Goal: Task Accomplishment & Management: Use online tool/utility

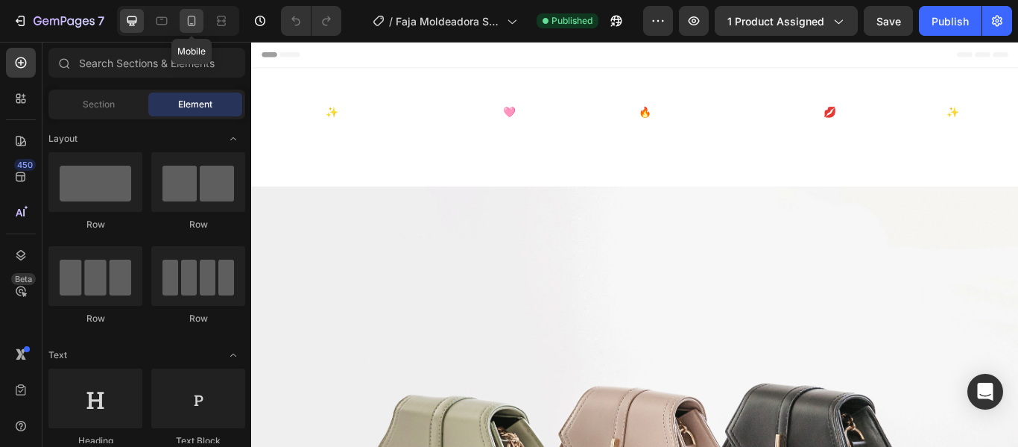
click at [191, 18] on icon at bounding box center [191, 20] width 15 height 15
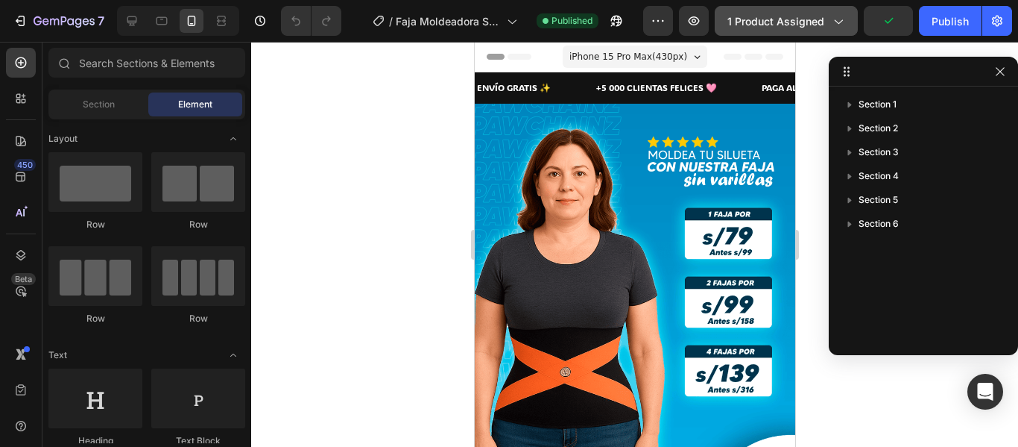
click at [799, 30] on button "1 product assigned" at bounding box center [786, 21] width 143 height 30
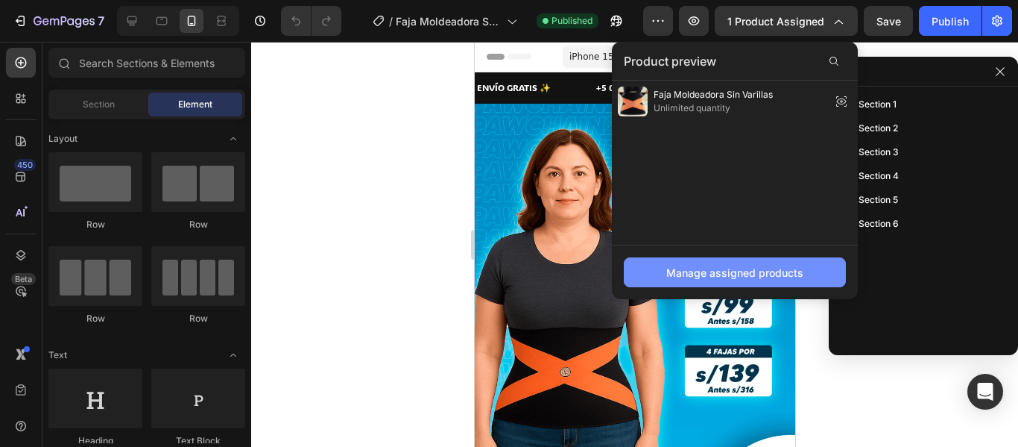
click at [777, 270] on div "Manage assigned products" at bounding box center [735, 273] width 137 height 16
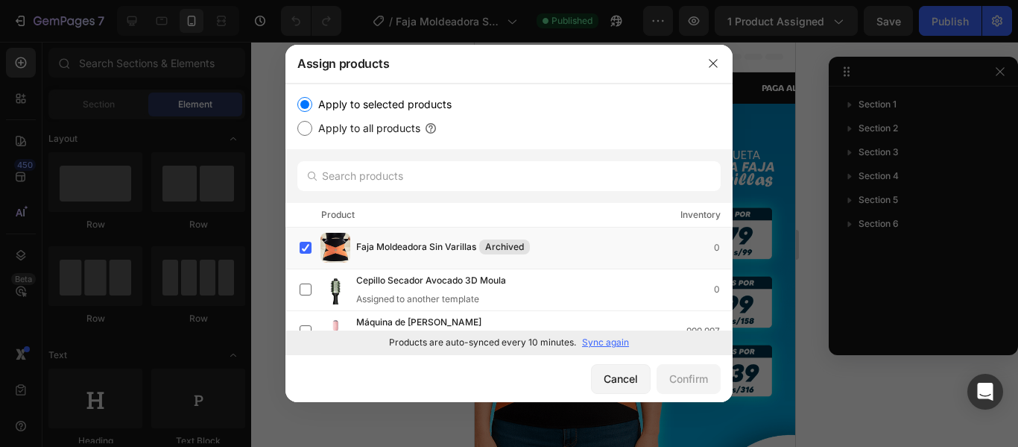
click at [605, 345] on p "Sync again" at bounding box center [605, 341] width 47 height 13
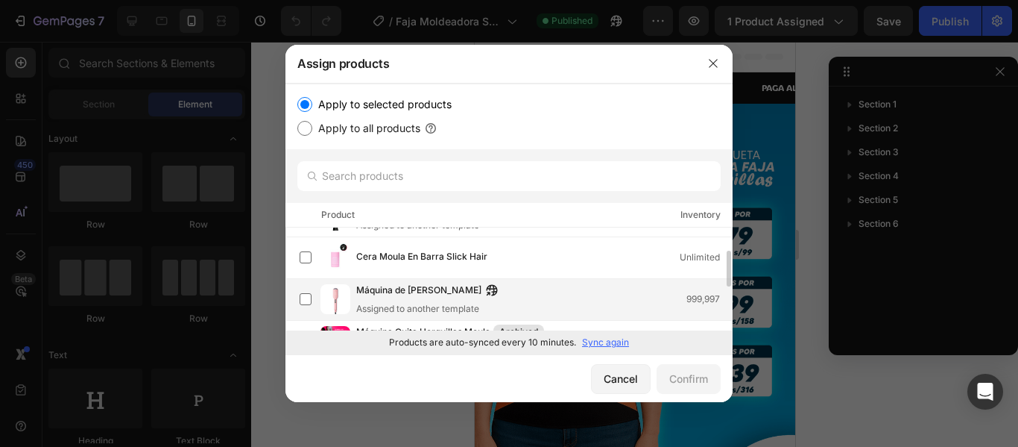
scroll to position [71, 0]
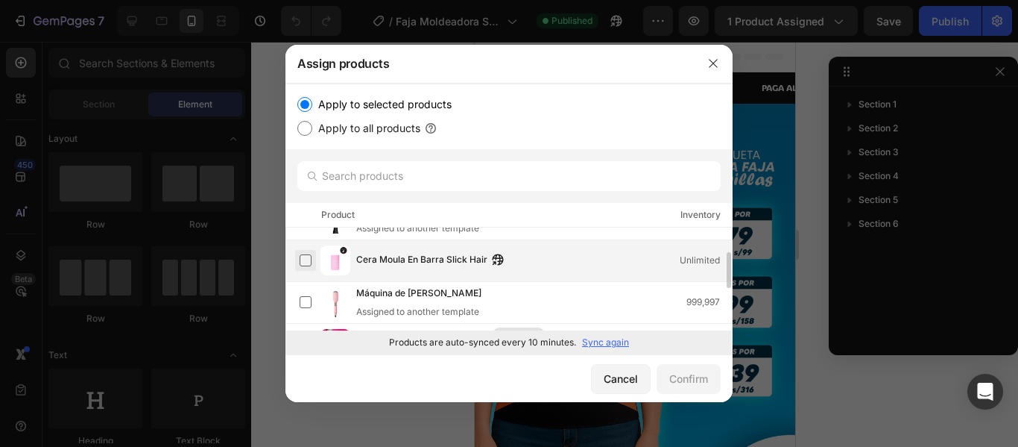
click at [303, 263] on label at bounding box center [306, 260] width 12 height 12
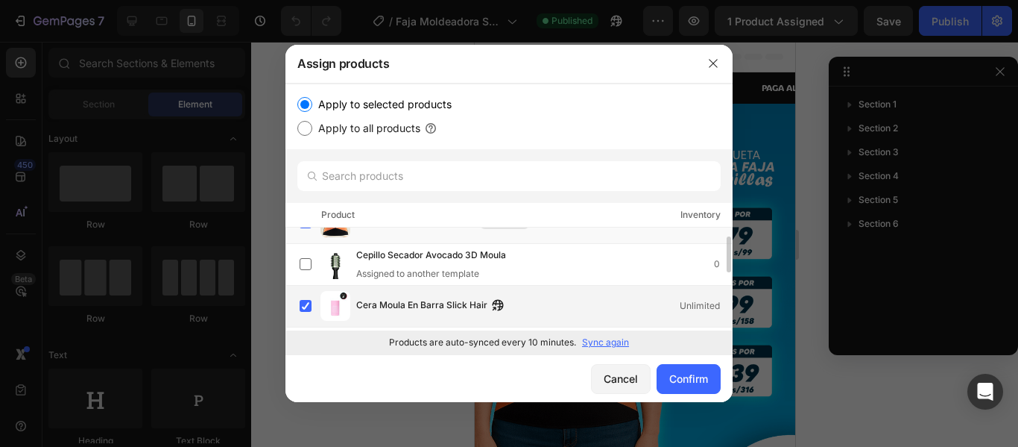
scroll to position [0, 0]
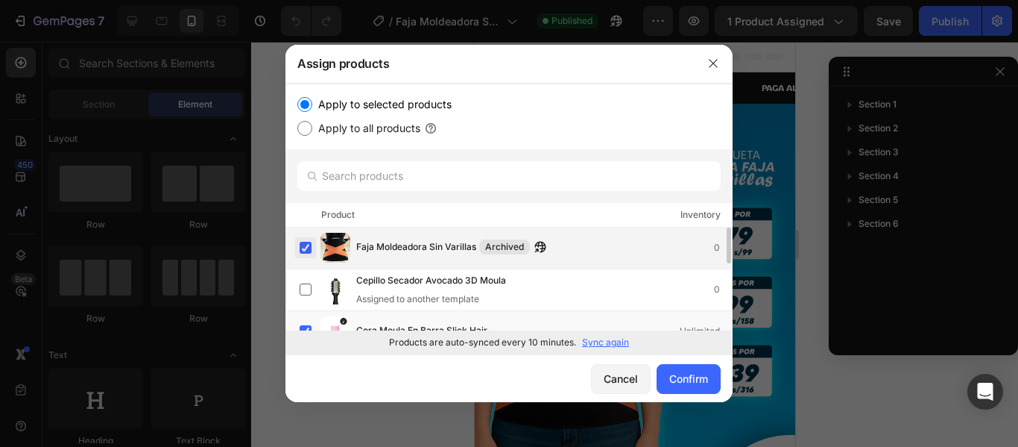
click at [307, 245] on label at bounding box center [306, 248] width 12 height 12
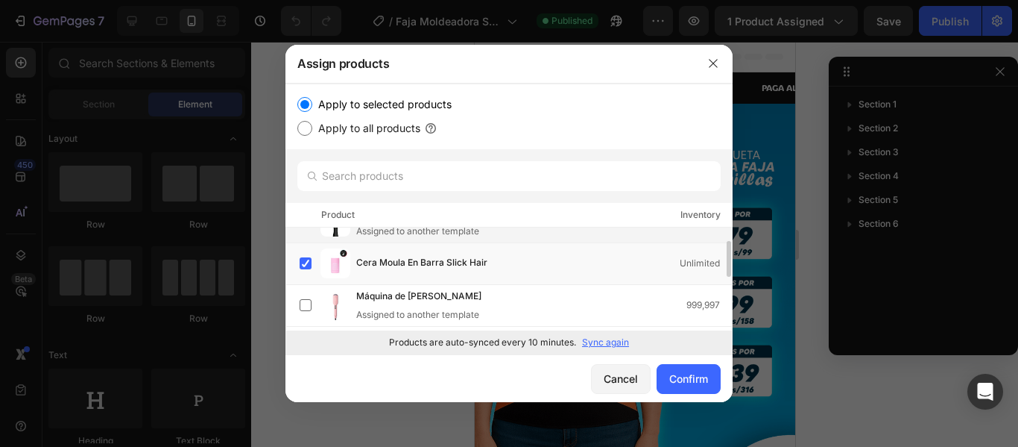
scroll to position [71, 0]
click at [696, 375] on div "Confirm" at bounding box center [688, 379] width 39 height 16
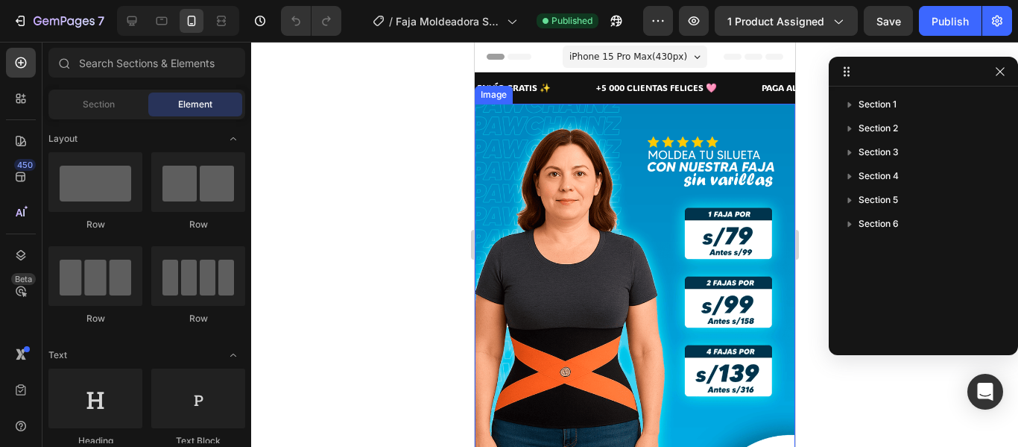
click at [694, 312] on img at bounding box center [634, 303] width 321 height 398
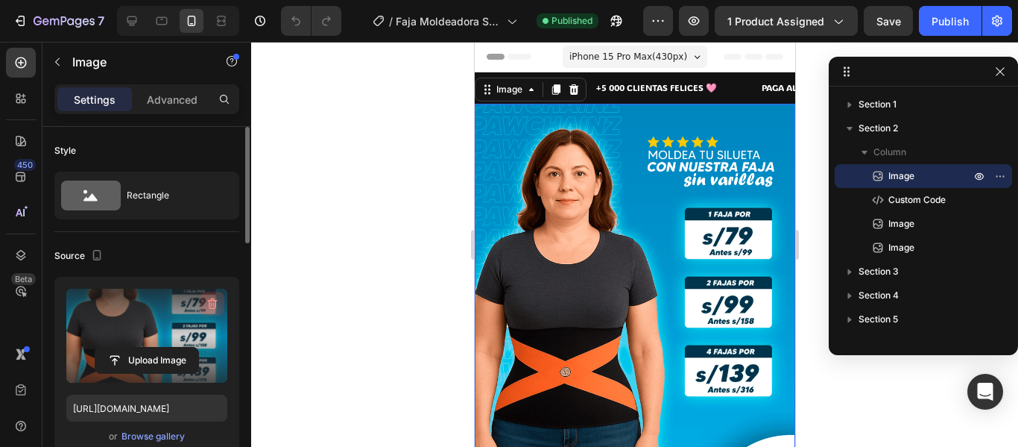
click at [212, 299] on icon "button" at bounding box center [213, 303] width 10 height 11
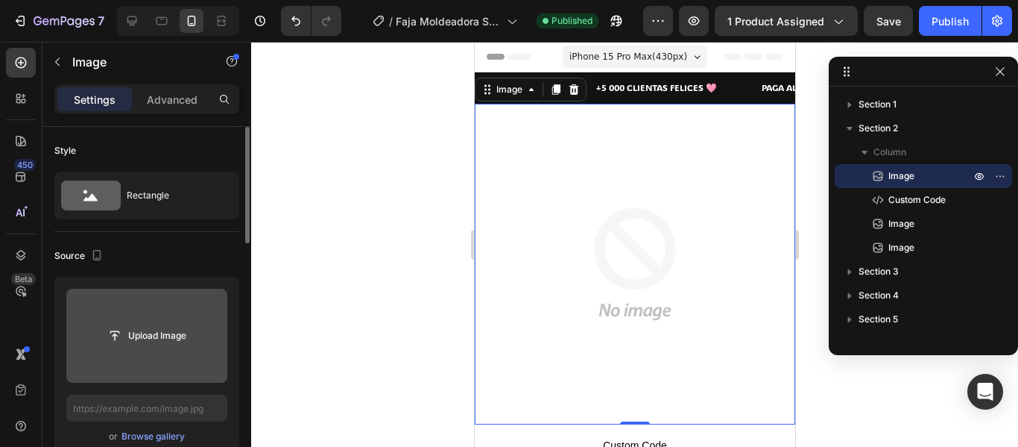
click at [163, 322] on button "Upload Image" at bounding box center [147, 335] width 104 height 27
click at [162, 333] on input "file" at bounding box center [146, 335] width 103 height 25
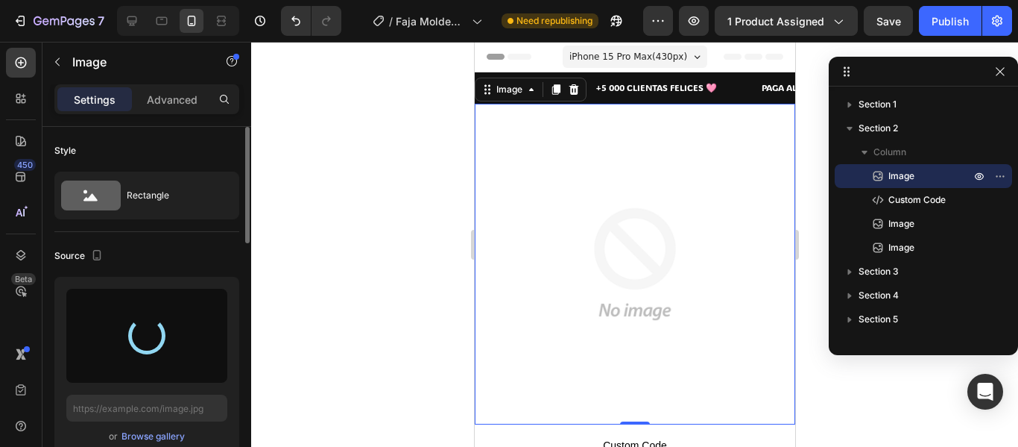
type input "[URL][DOMAIN_NAME]"
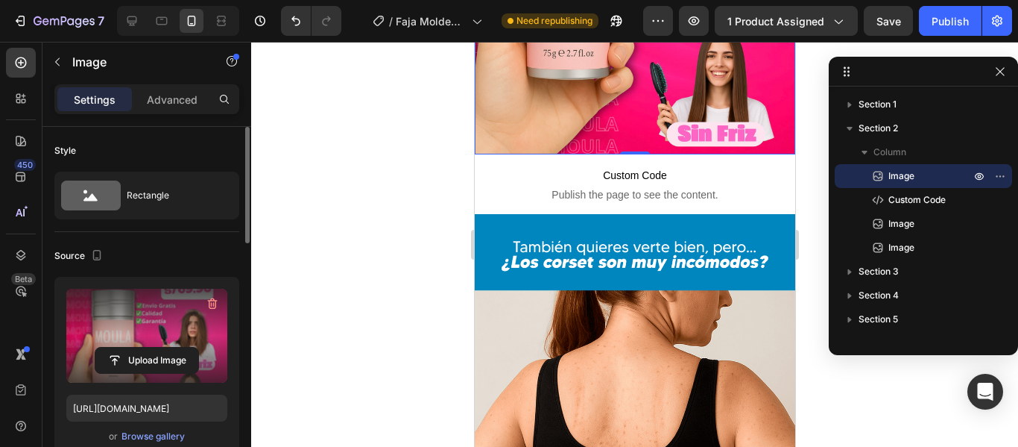
scroll to position [353, 0]
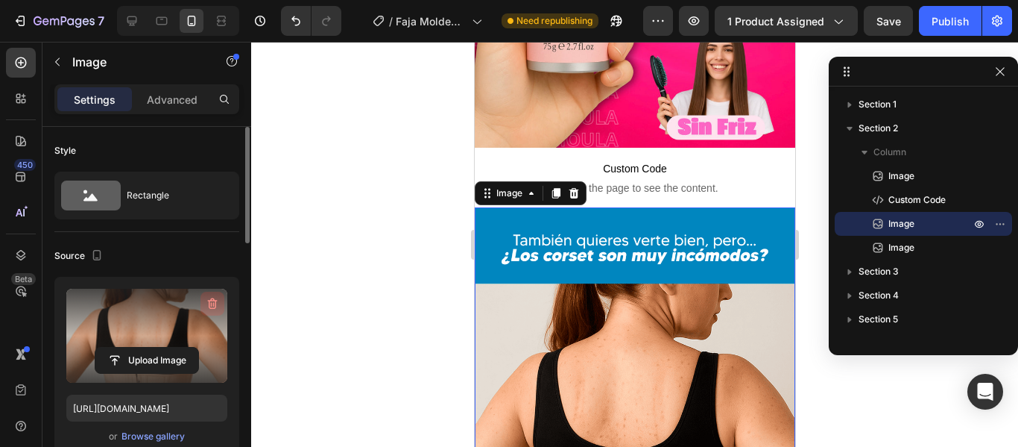
click at [211, 306] on icon "button" at bounding box center [212, 303] width 15 height 15
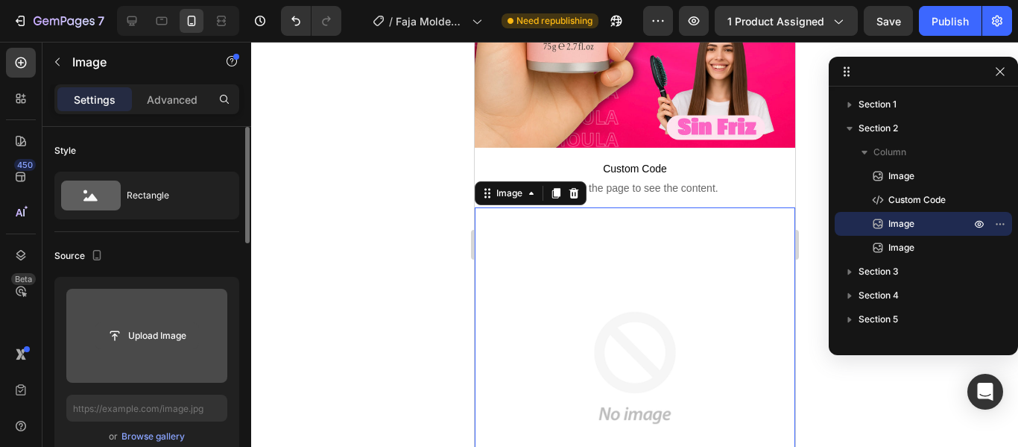
click at [152, 338] on input "file" at bounding box center [146, 335] width 103 height 25
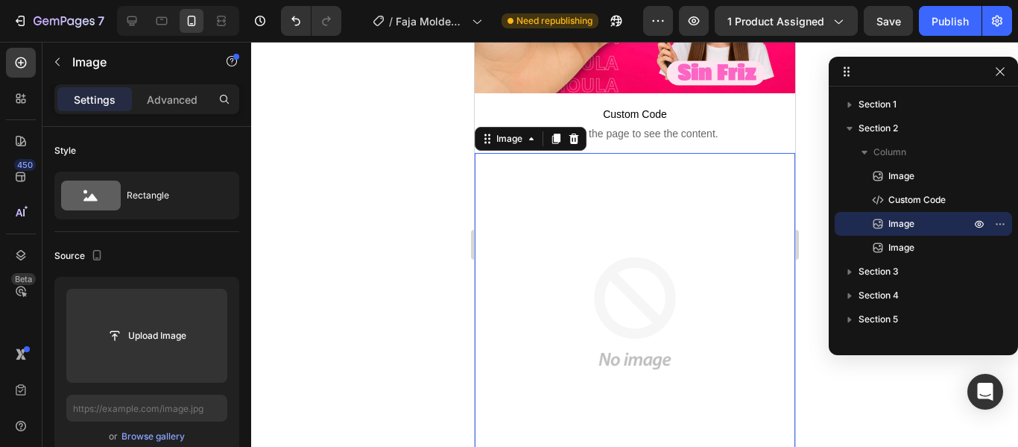
scroll to position [409, 0]
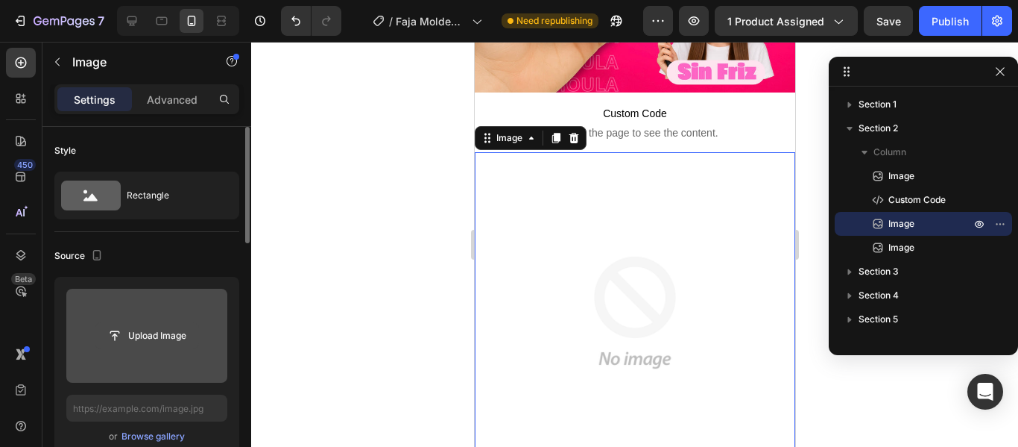
click at [172, 337] on input "file" at bounding box center [146, 335] width 103 height 25
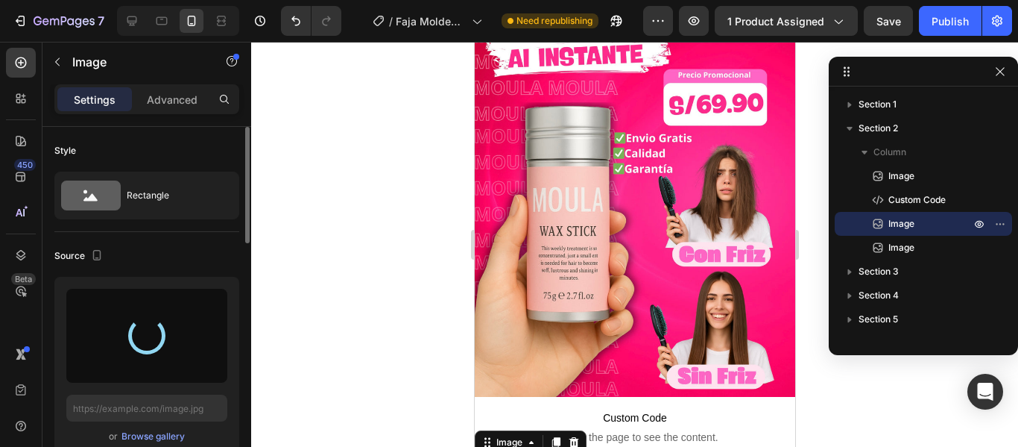
scroll to position [95, 0]
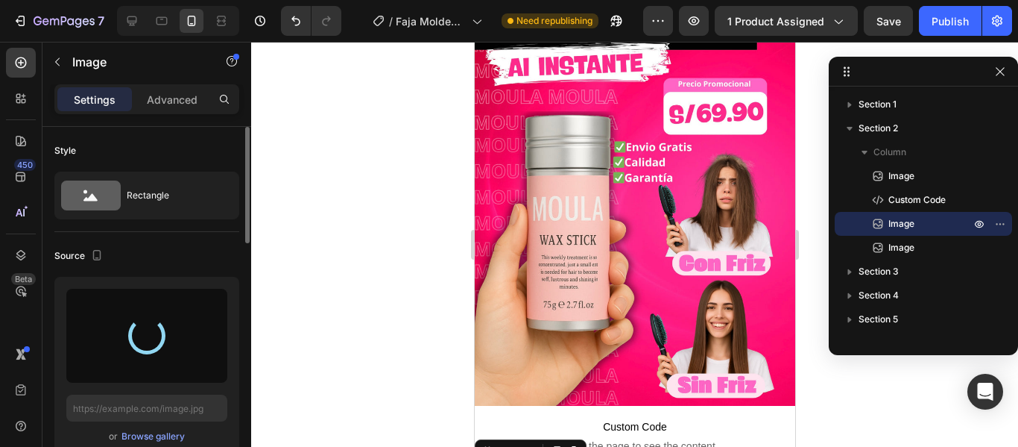
type input "[URL][DOMAIN_NAME]"
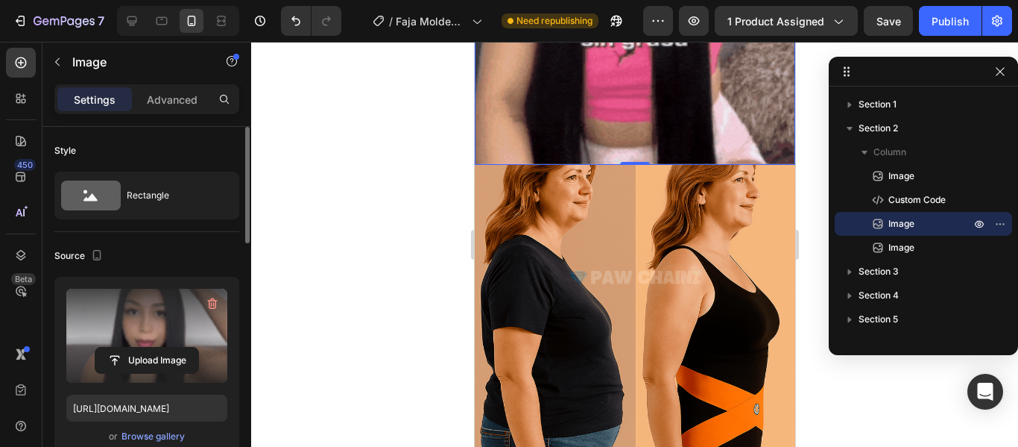
scroll to position [969, 0]
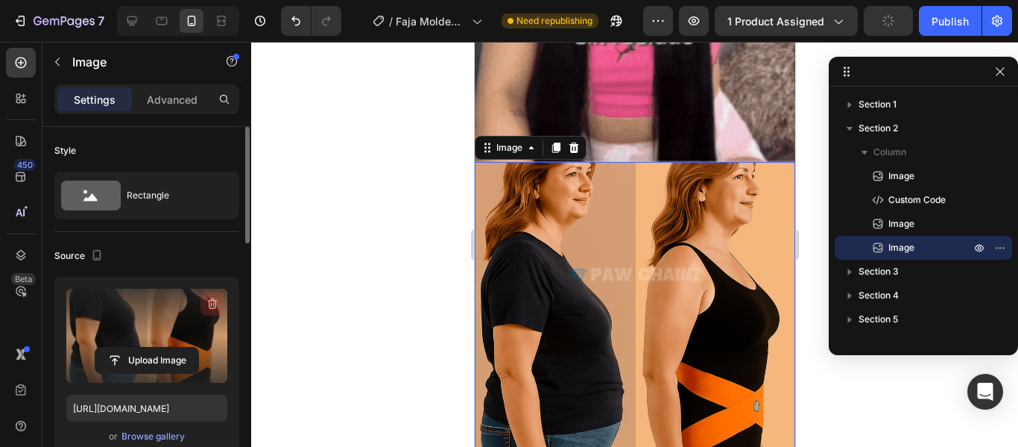
click at [215, 305] on icon "button" at bounding box center [212, 303] width 15 height 15
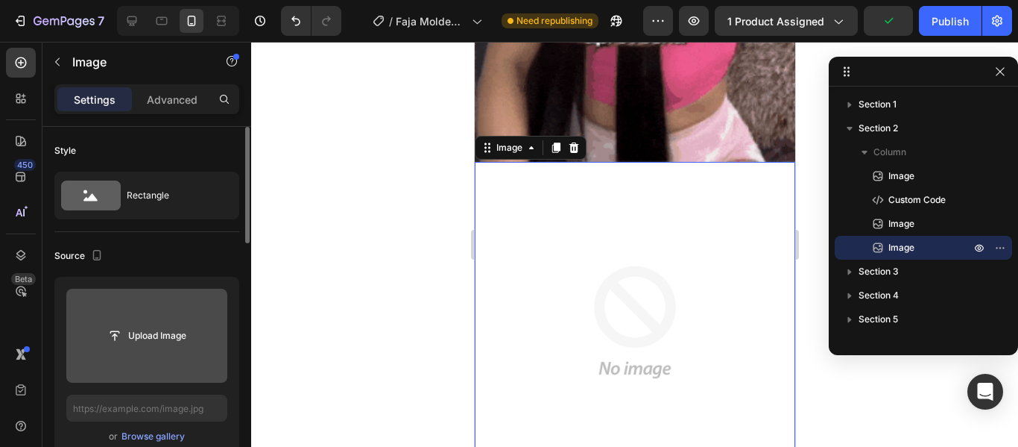
click at [163, 335] on input "file" at bounding box center [146, 335] width 103 height 25
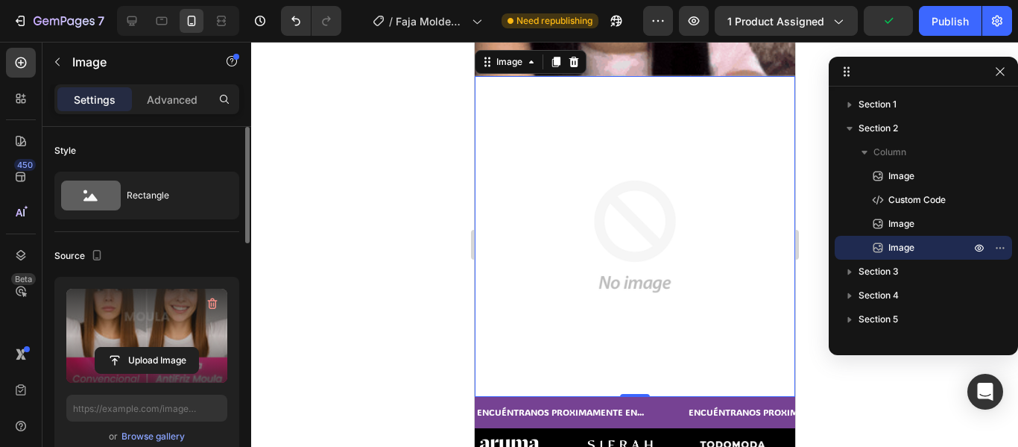
type input "[URL][DOMAIN_NAME]"
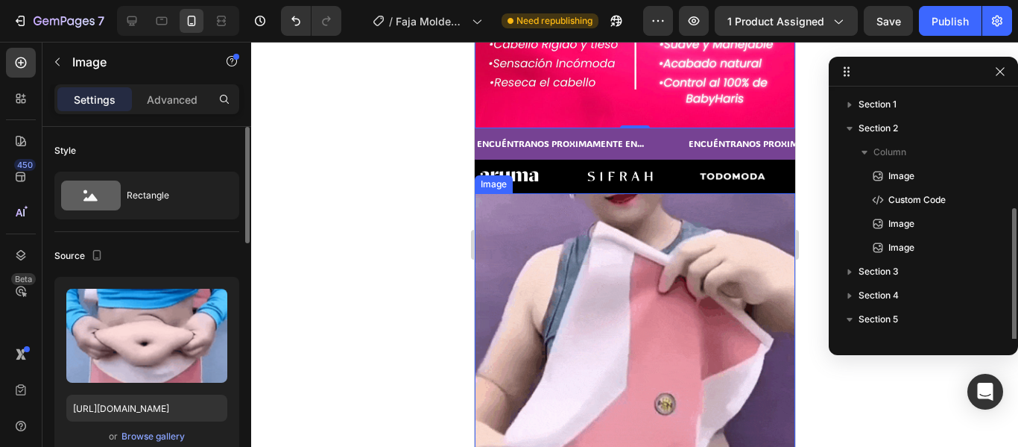
scroll to position [64, 0]
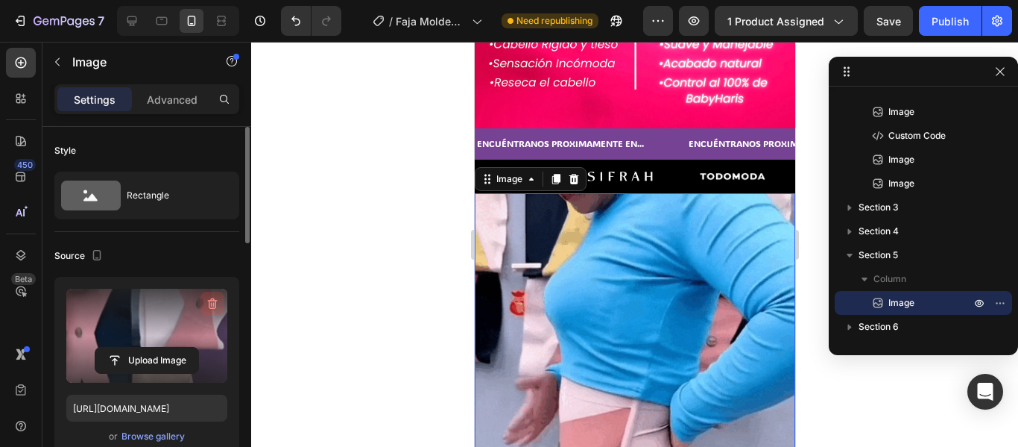
click at [210, 303] on icon "button" at bounding box center [212, 303] width 15 height 15
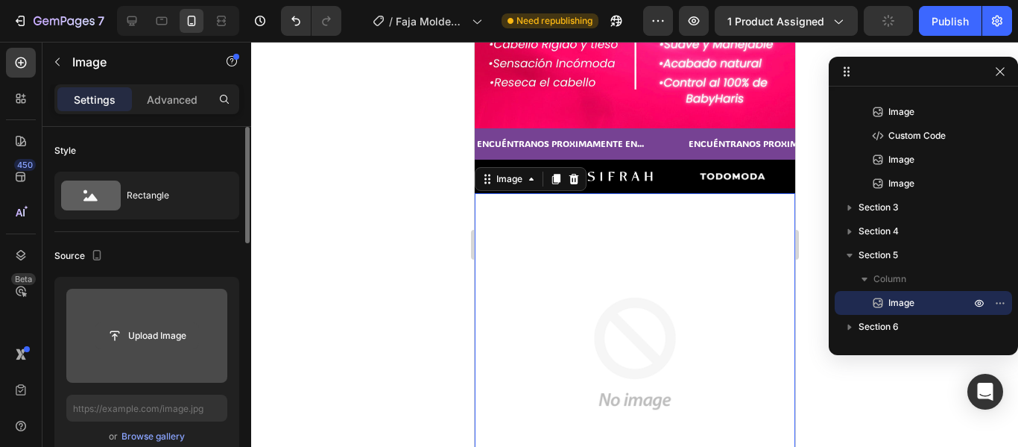
click at [159, 331] on input "file" at bounding box center [146, 335] width 103 height 25
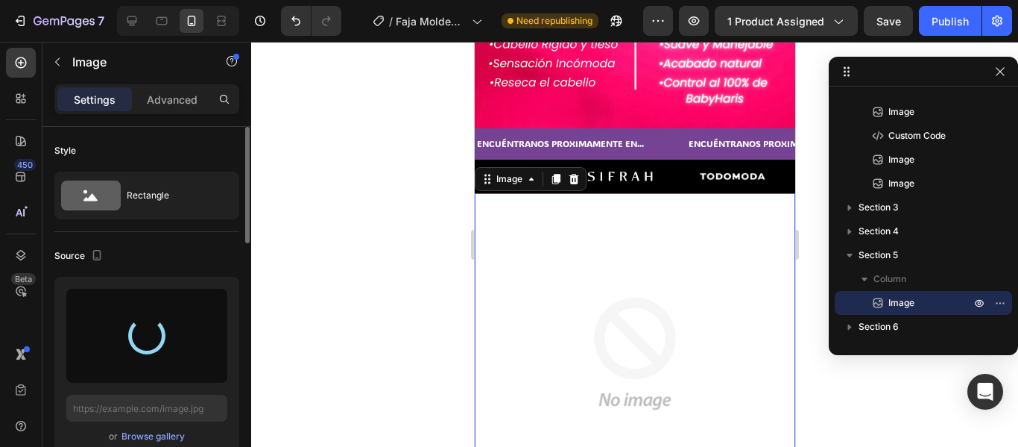
type input "[URL][DOMAIN_NAME]"
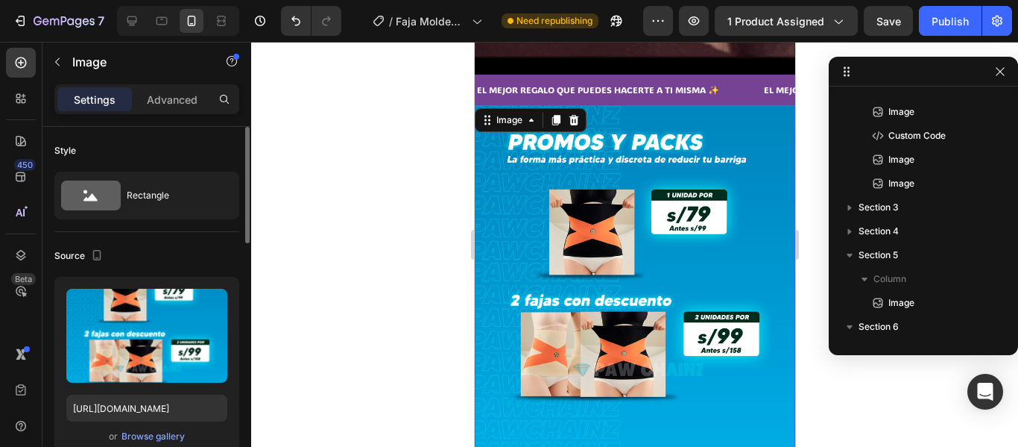
scroll to position [259, 0]
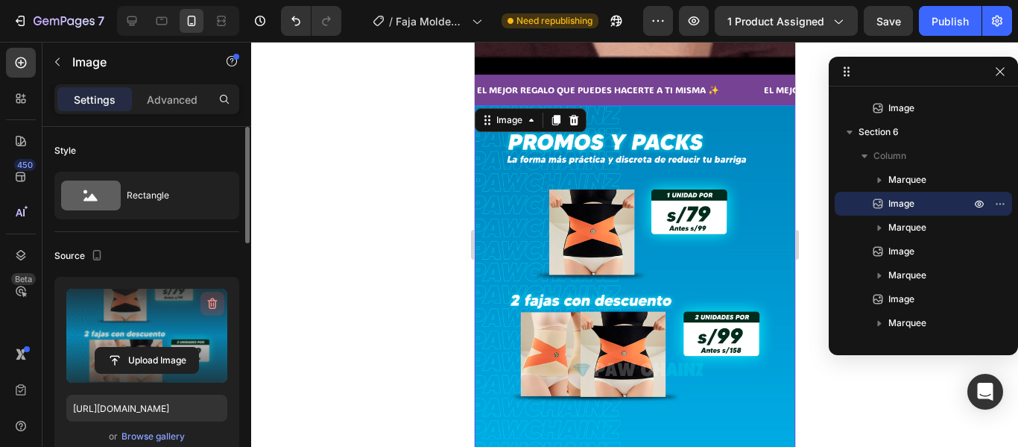
click at [209, 300] on icon "button" at bounding box center [213, 303] width 10 height 11
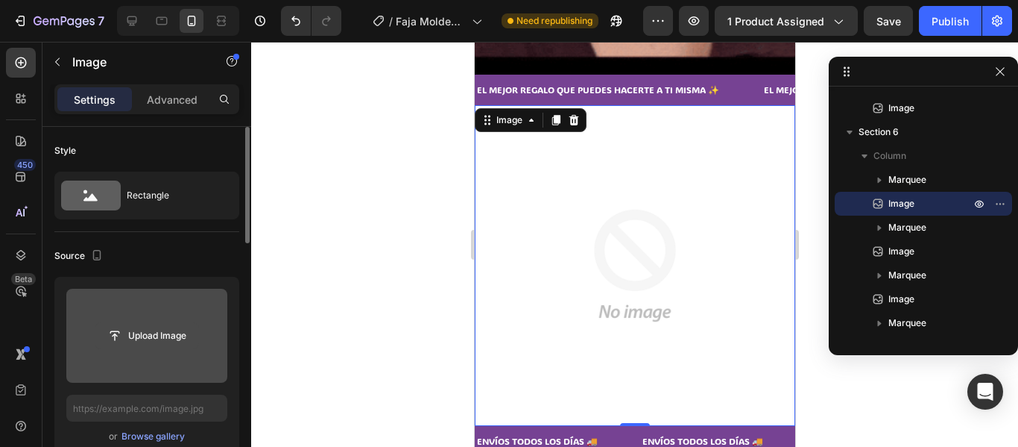
click at [155, 336] on input "file" at bounding box center [146, 335] width 103 height 25
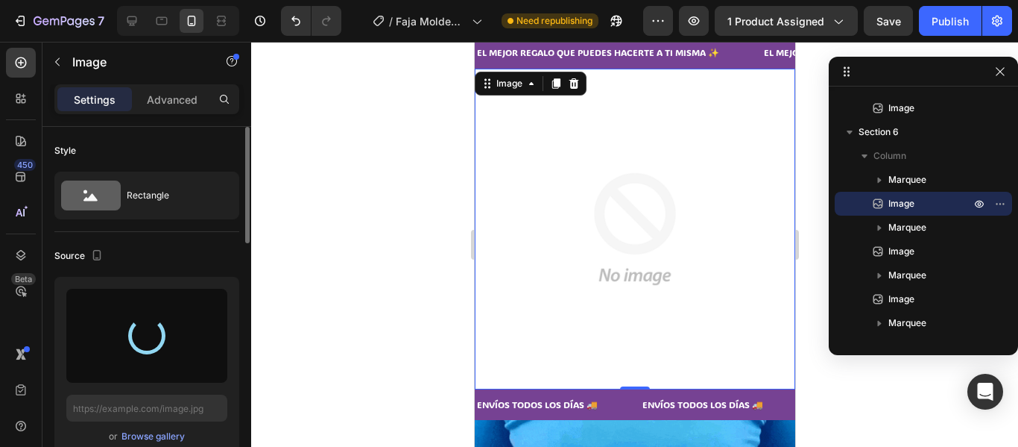
scroll to position [2068, 0]
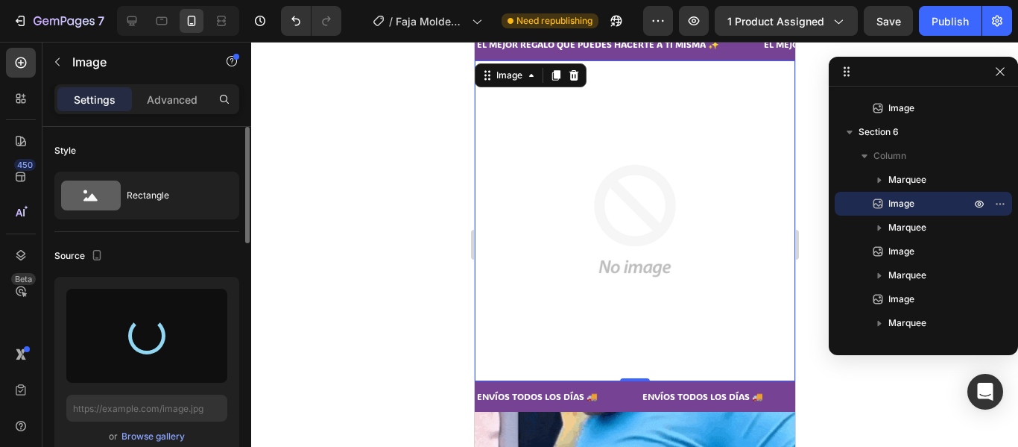
type input "[URL][DOMAIN_NAME]"
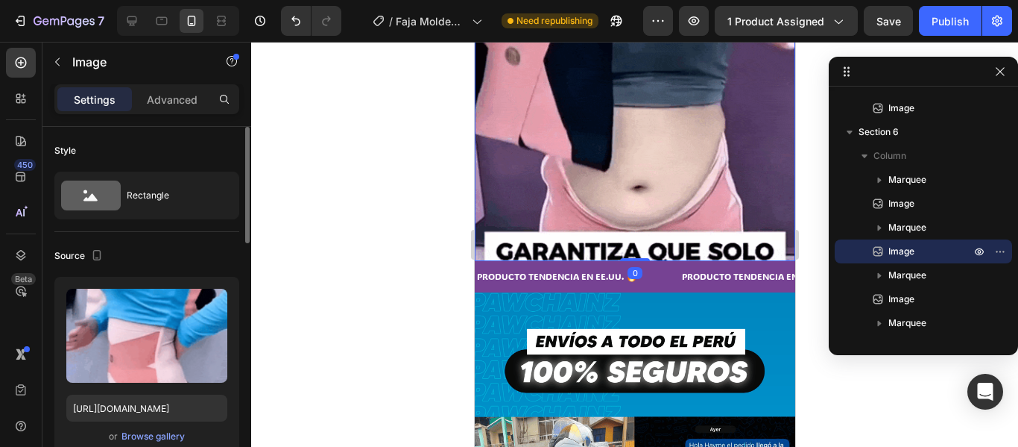
scroll to position [2723, 0]
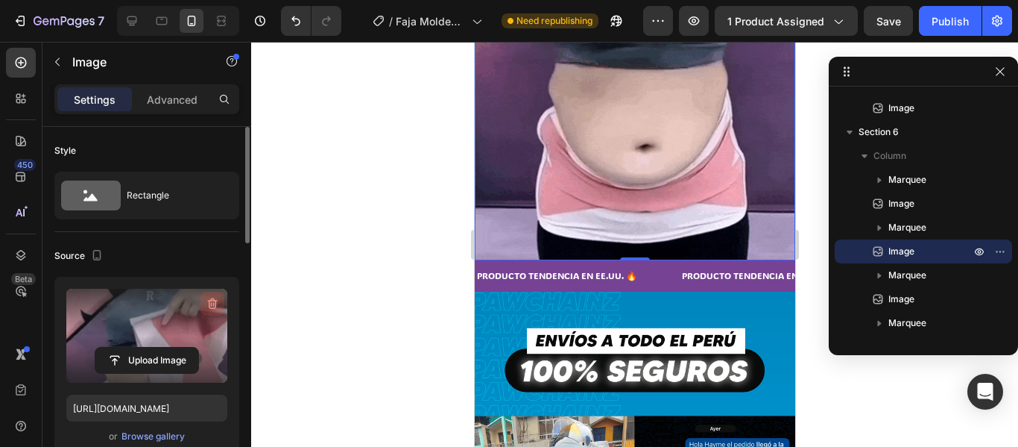
click at [212, 304] on icon "button" at bounding box center [212, 303] width 15 height 15
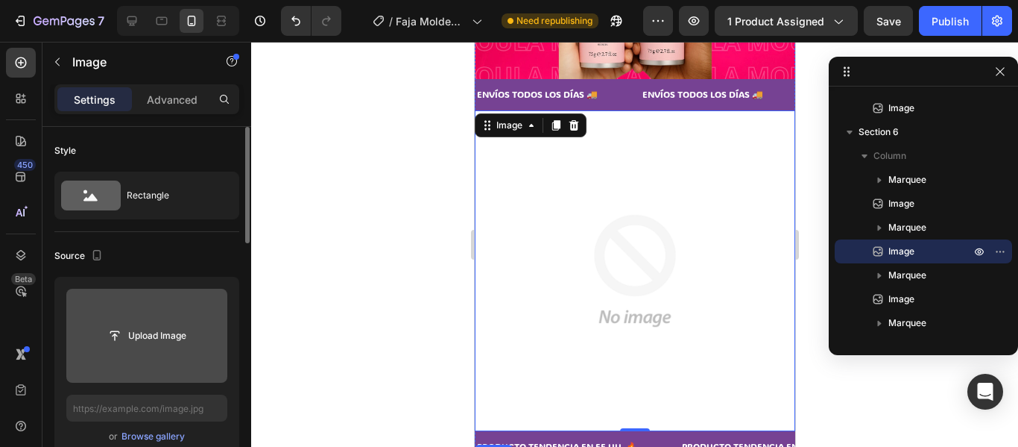
scroll to position [2440, 0]
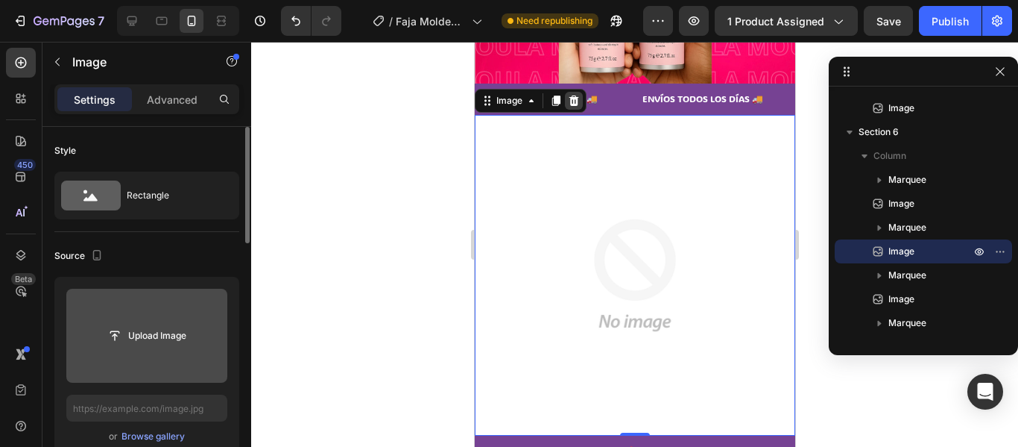
click at [573, 95] on icon at bounding box center [574, 100] width 10 height 10
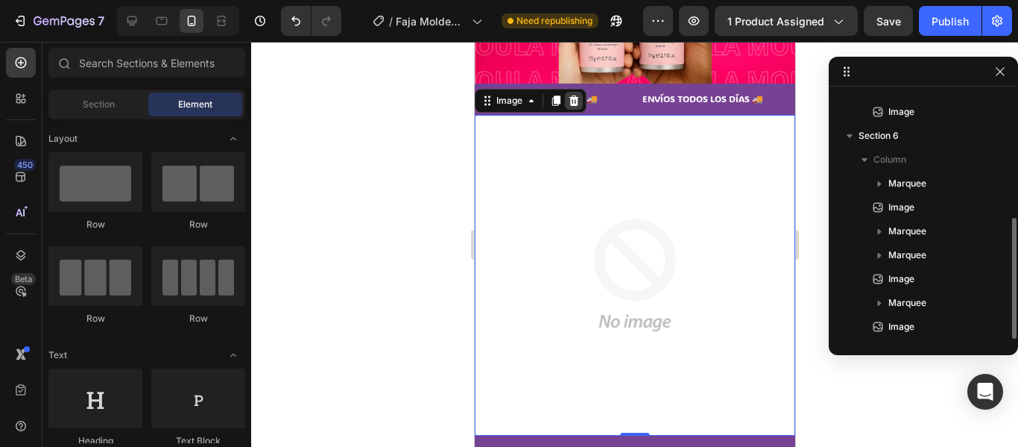
scroll to position [255, 0]
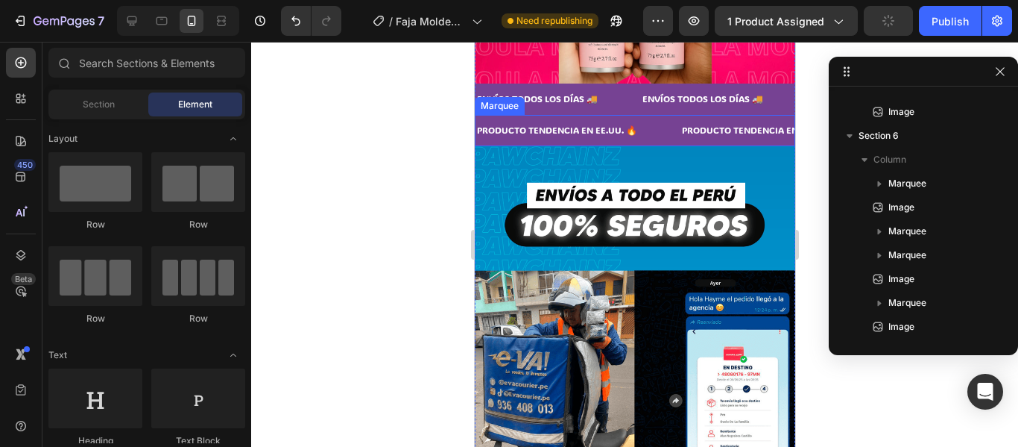
click at [667, 119] on div "PRODUCTO TENDENCIA EN [GEOGRAPHIC_DATA]. 🔥 Text" at bounding box center [577, 130] width 205 height 31
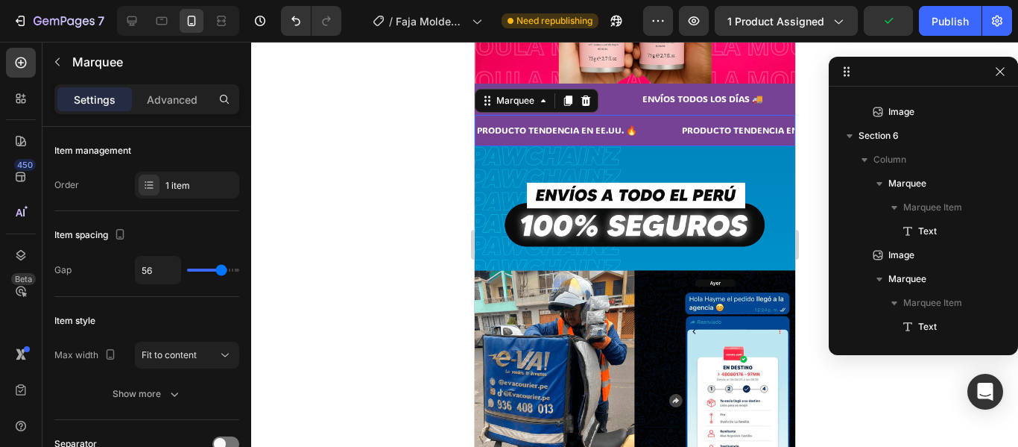
scroll to position [402, 0]
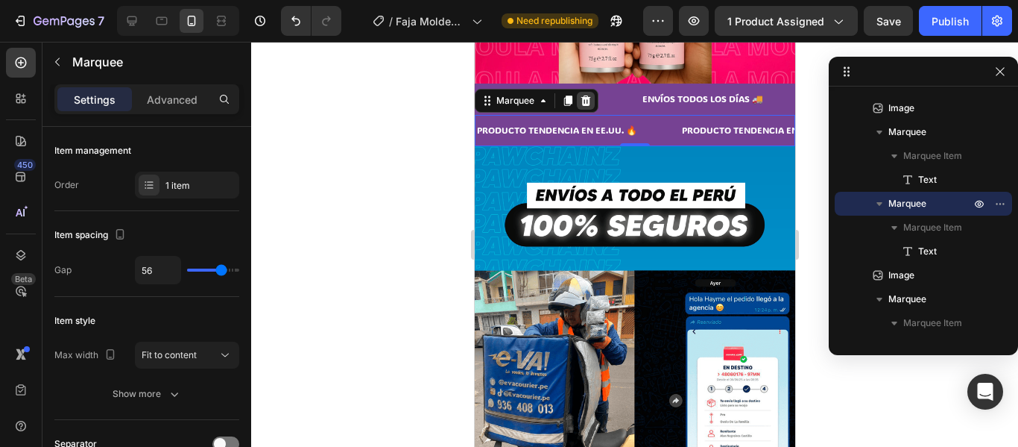
click at [582, 95] on icon at bounding box center [586, 100] width 10 height 10
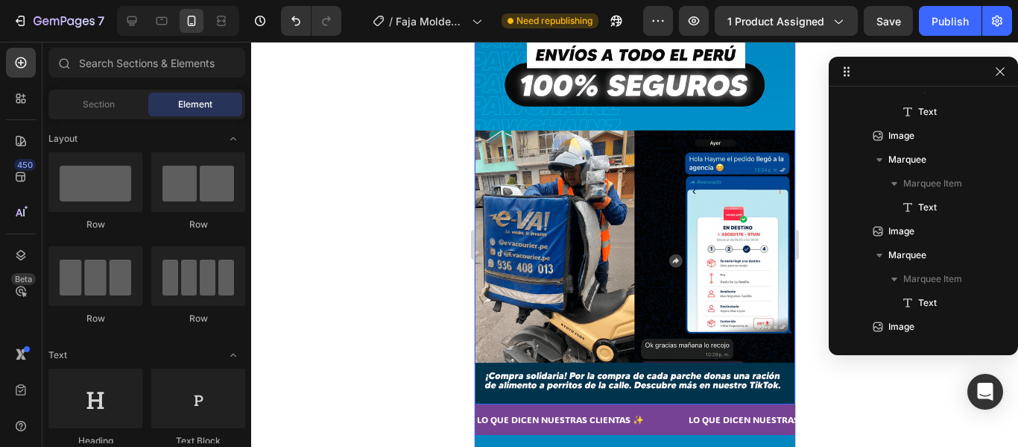
scroll to position [2548, 0]
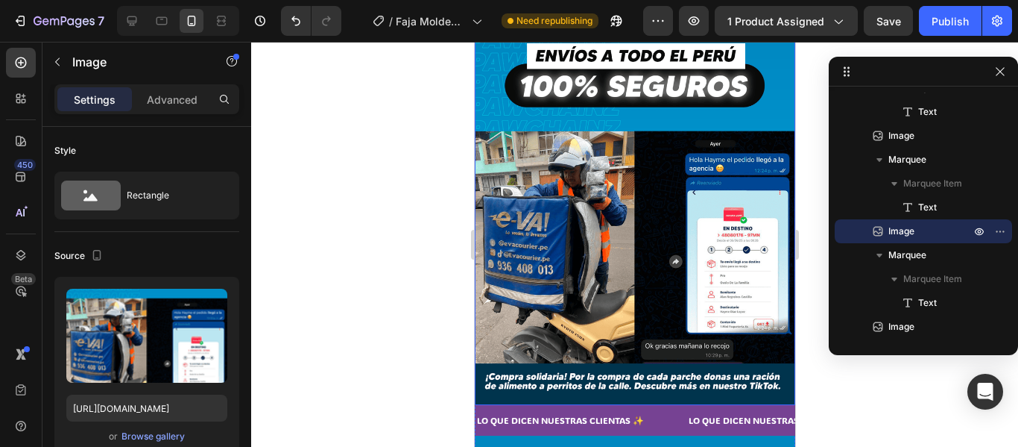
click at [657, 230] on img at bounding box center [634, 206] width 321 height 398
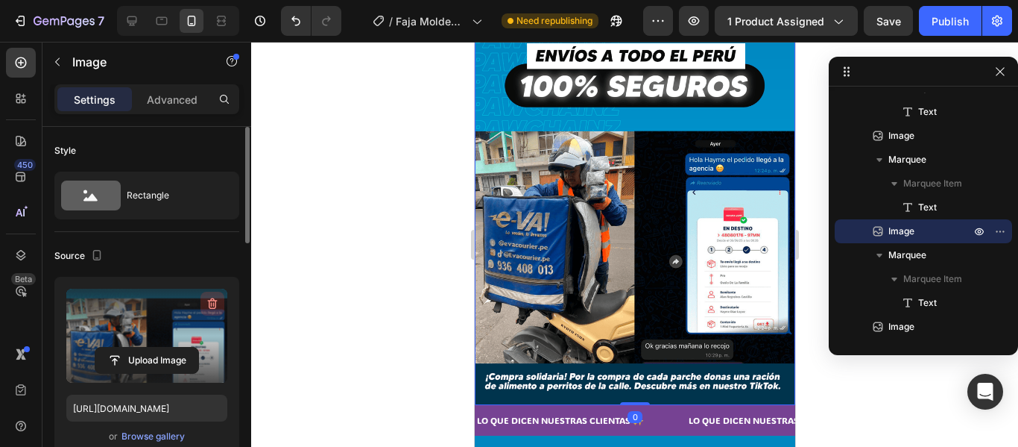
click at [212, 310] on icon "button" at bounding box center [212, 303] width 15 height 15
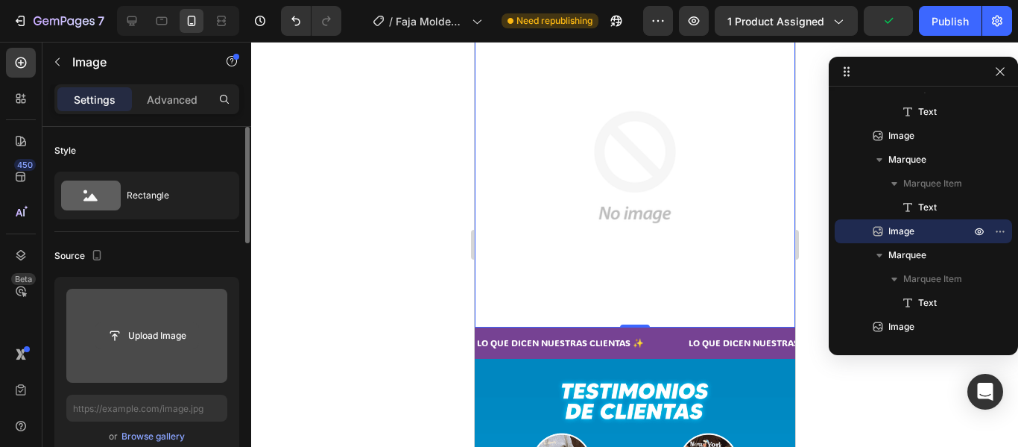
click at [180, 335] on input "file" at bounding box center [146, 335] width 103 height 25
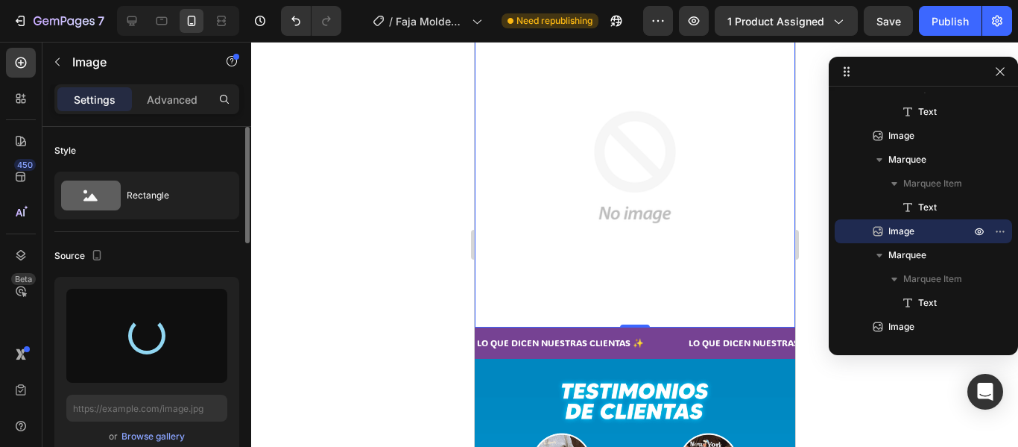
type input "[URL][DOMAIN_NAME]"
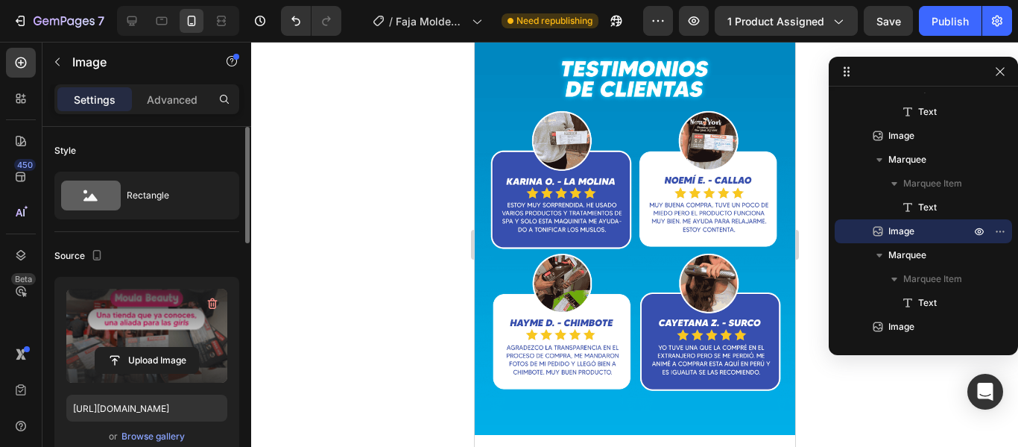
scroll to position [2948, 0]
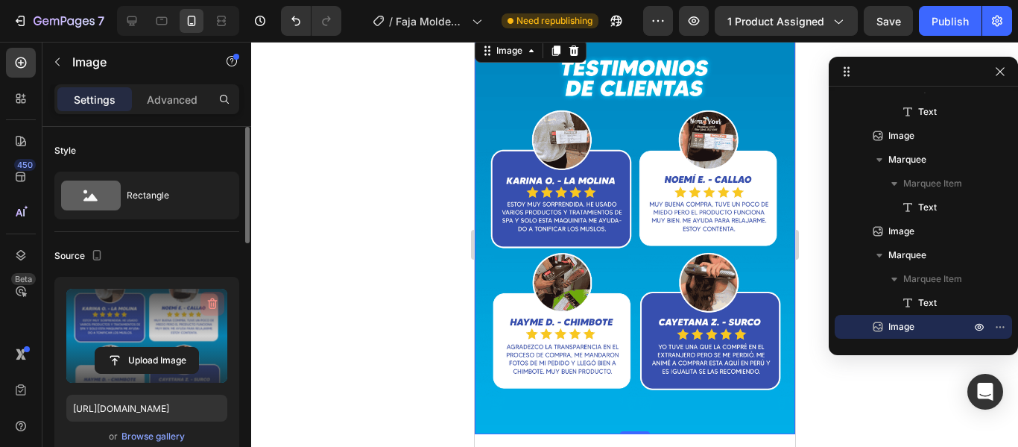
click at [212, 303] on icon "button" at bounding box center [211, 304] width 1 height 4
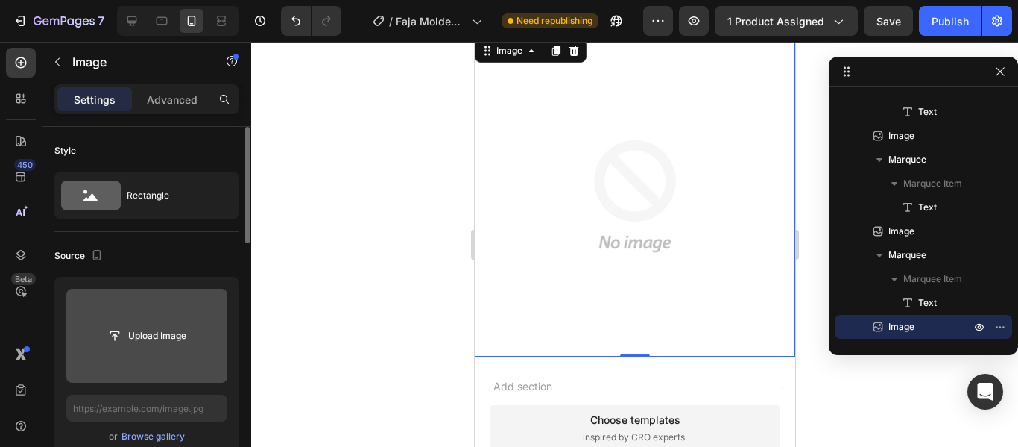
click at [148, 331] on input "file" at bounding box center [146, 335] width 103 height 25
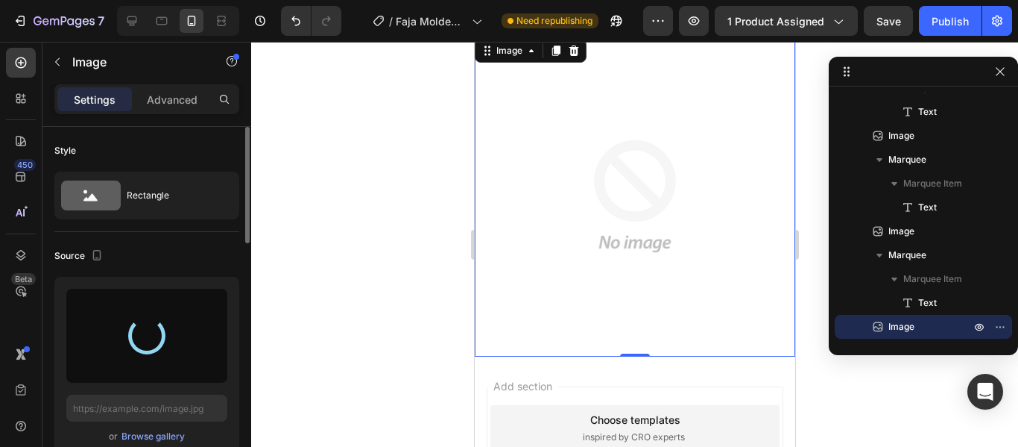
type input "[URL][DOMAIN_NAME]"
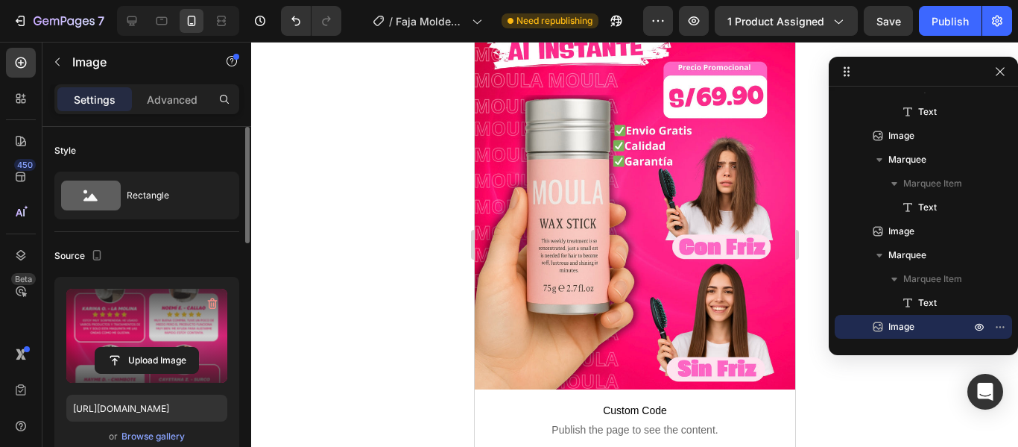
scroll to position [0, 0]
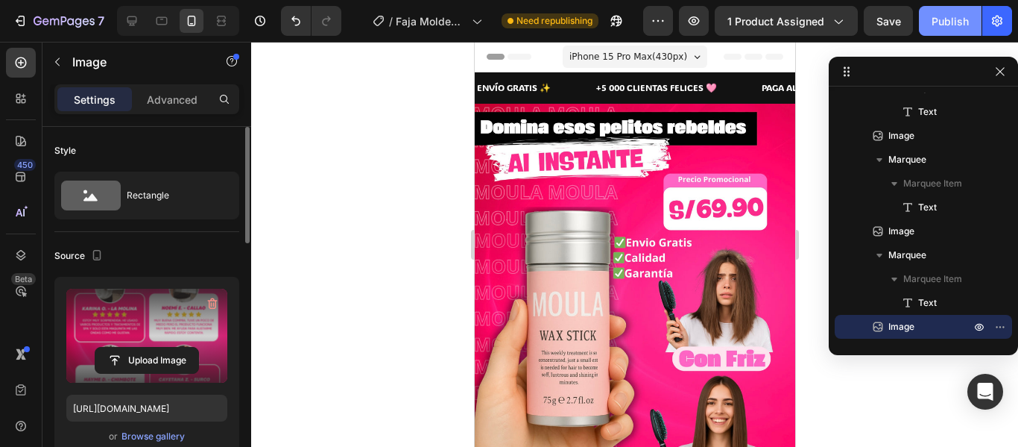
click at [969, 19] on button "Publish" at bounding box center [950, 21] width 63 height 30
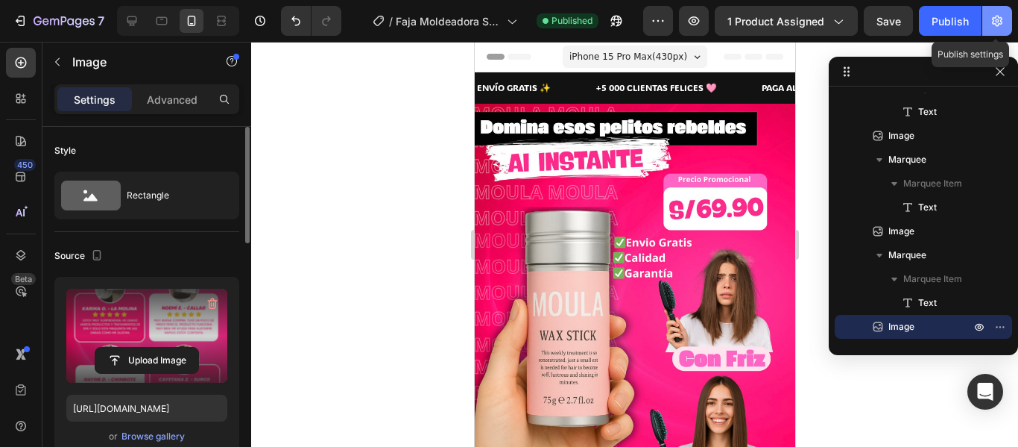
click at [997, 25] on icon "button" at bounding box center [997, 21] width 10 height 11
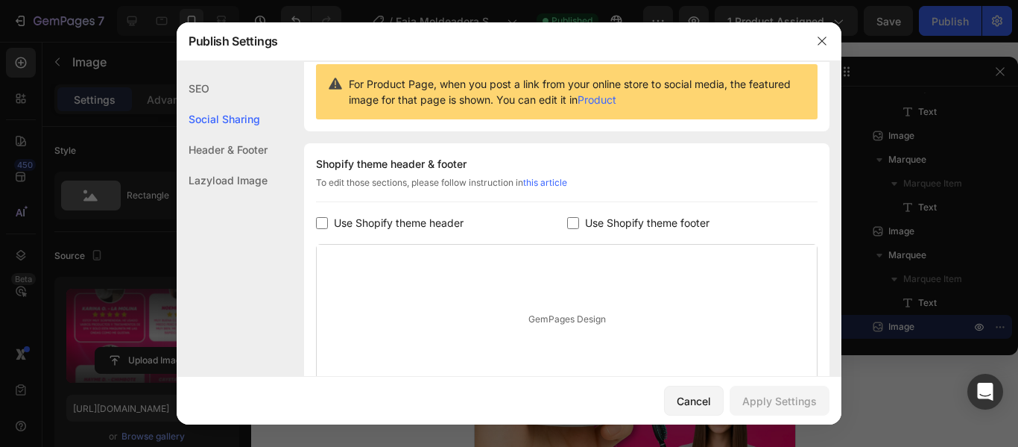
scroll to position [155, 0]
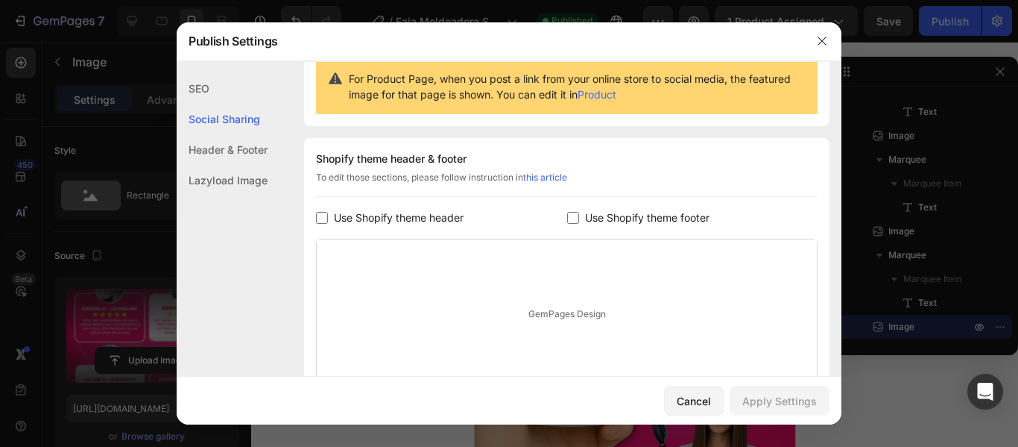
click at [323, 219] on input "checkbox" at bounding box center [322, 218] width 12 height 12
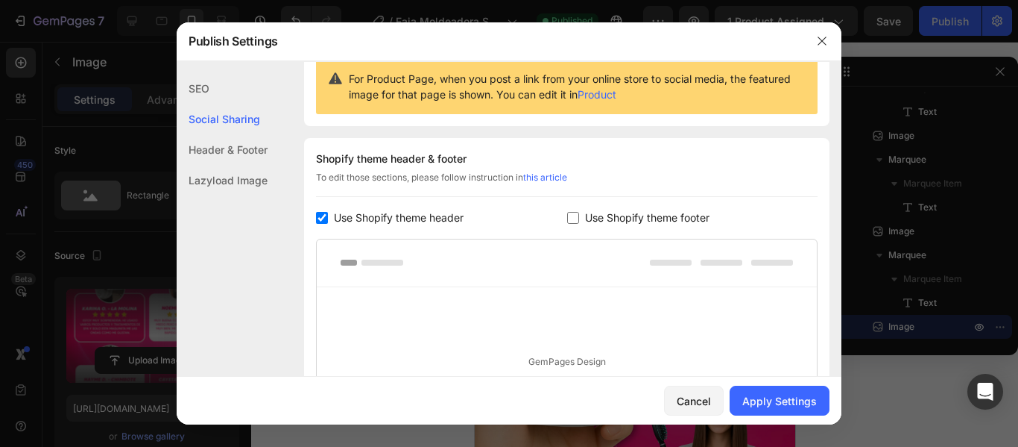
click at [323, 219] on input "checkbox" at bounding box center [322, 218] width 12 height 12
checkbox input "false"
click at [569, 217] on input "checkbox" at bounding box center [573, 218] width 12 height 12
checkbox input "false"
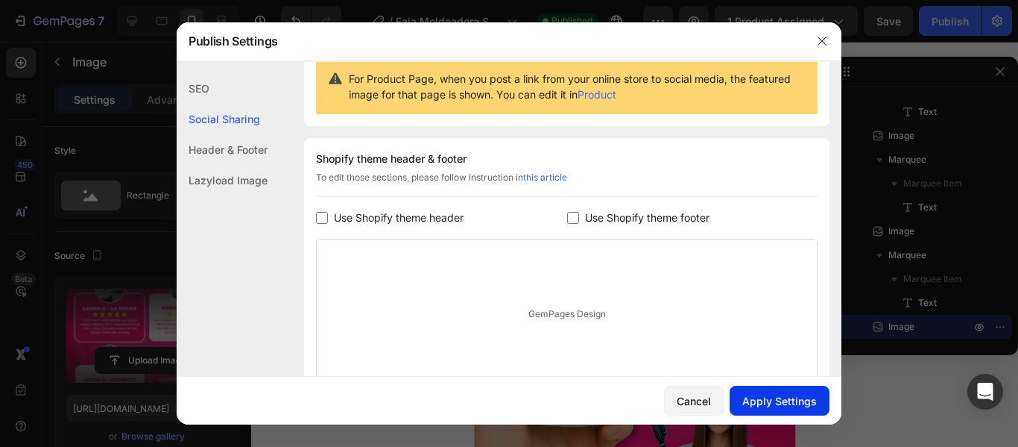
click at [775, 406] on div "Apply Settings" at bounding box center [780, 401] width 75 height 16
click at [820, 70] on div "SEO Search Result Preview Please go to Product in Shopify to edit SEO info for …" at bounding box center [509, 209] width 665 height 582
click at [822, 37] on icon "button" at bounding box center [822, 41] width 12 height 12
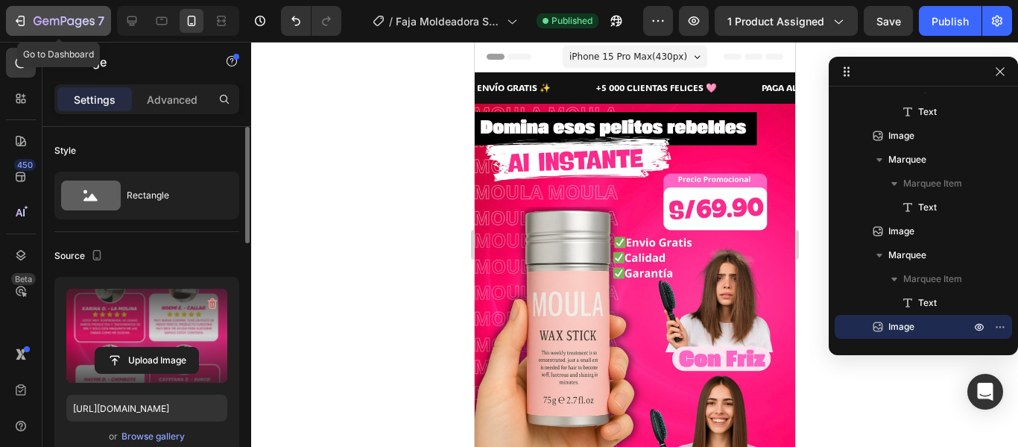
click at [22, 22] on icon "button" at bounding box center [20, 20] width 15 height 15
